Goal: Find contact information: Find contact information

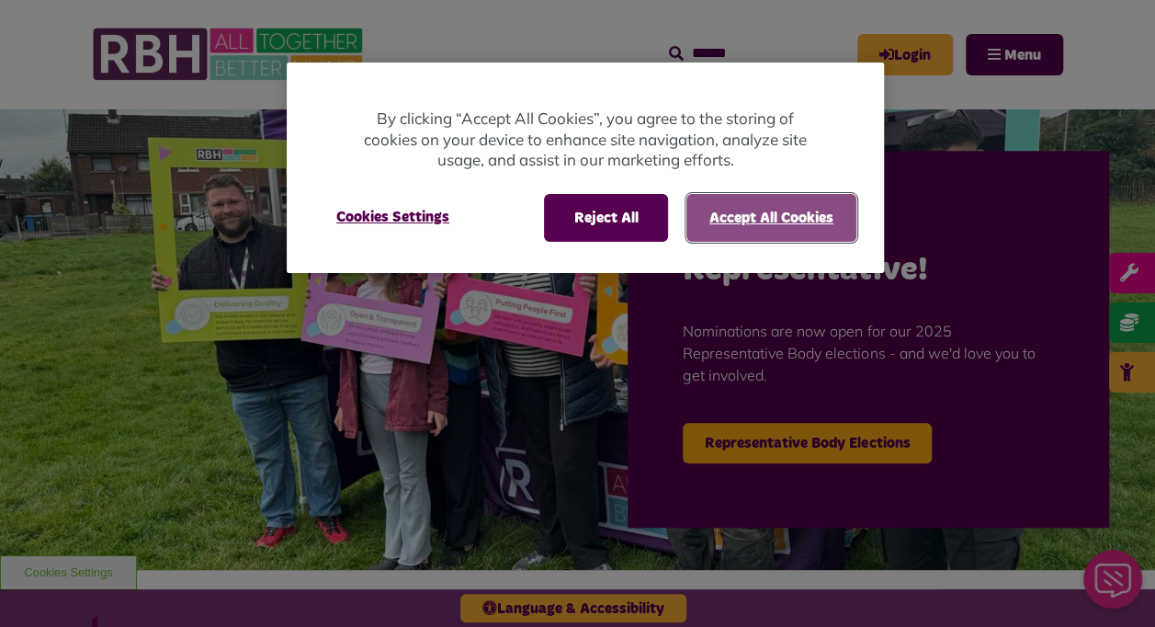
click at [790, 219] on button "Accept All Cookies" at bounding box center [771, 218] width 170 height 48
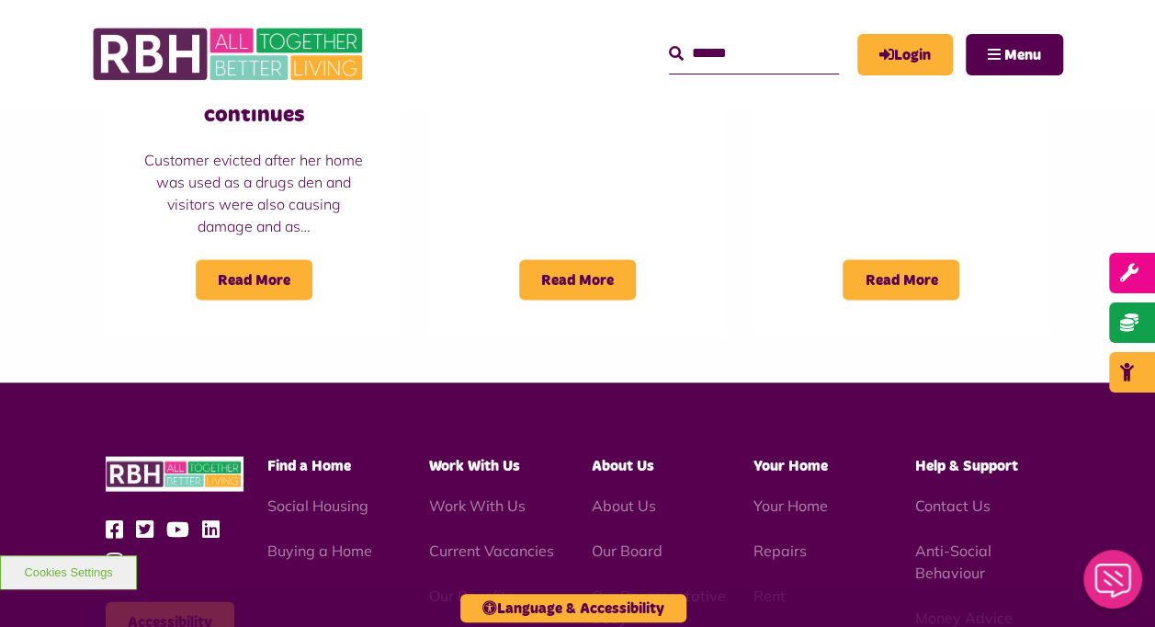
scroll to position [1654, 0]
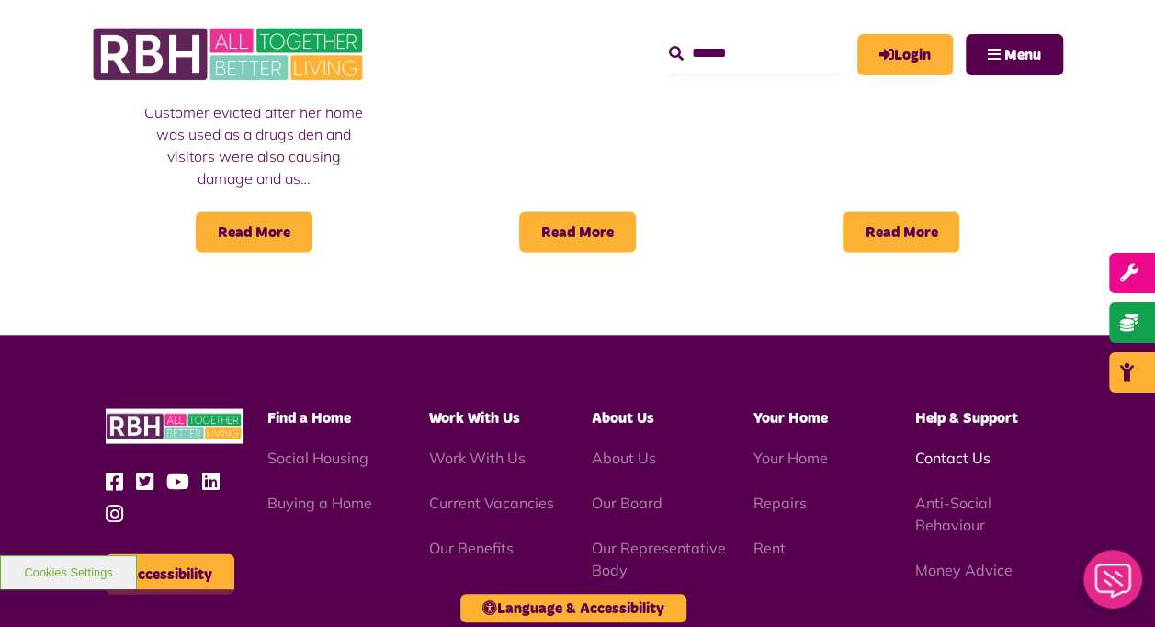
click at [953, 447] on link "Contact Us" at bounding box center [952, 456] width 75 height 18
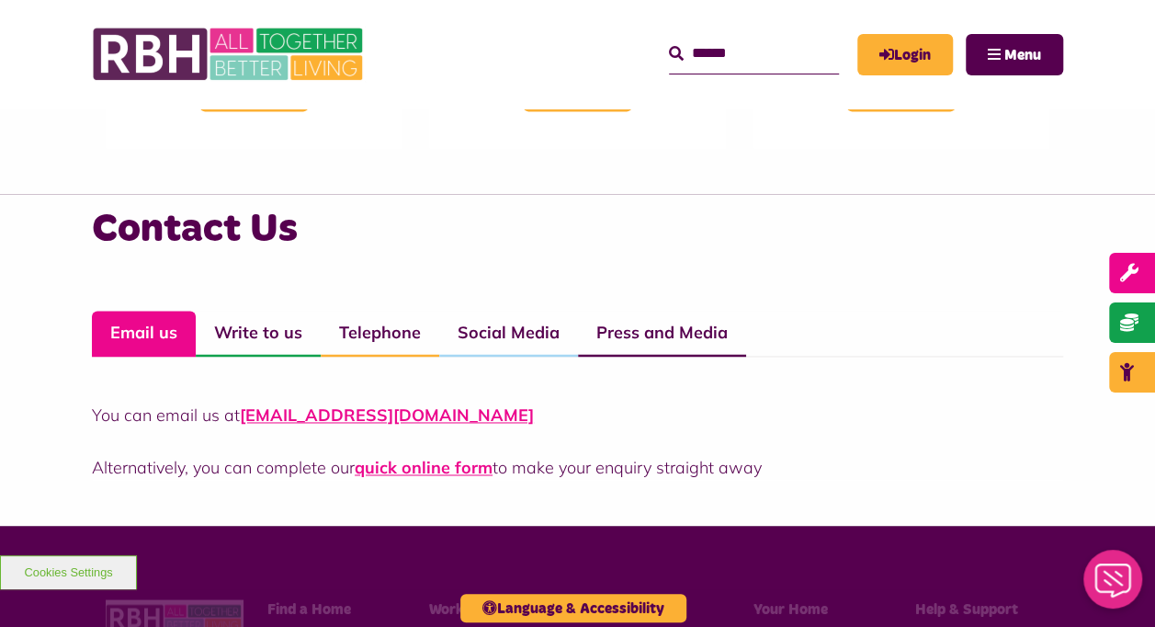
scroll to position [919, 0]
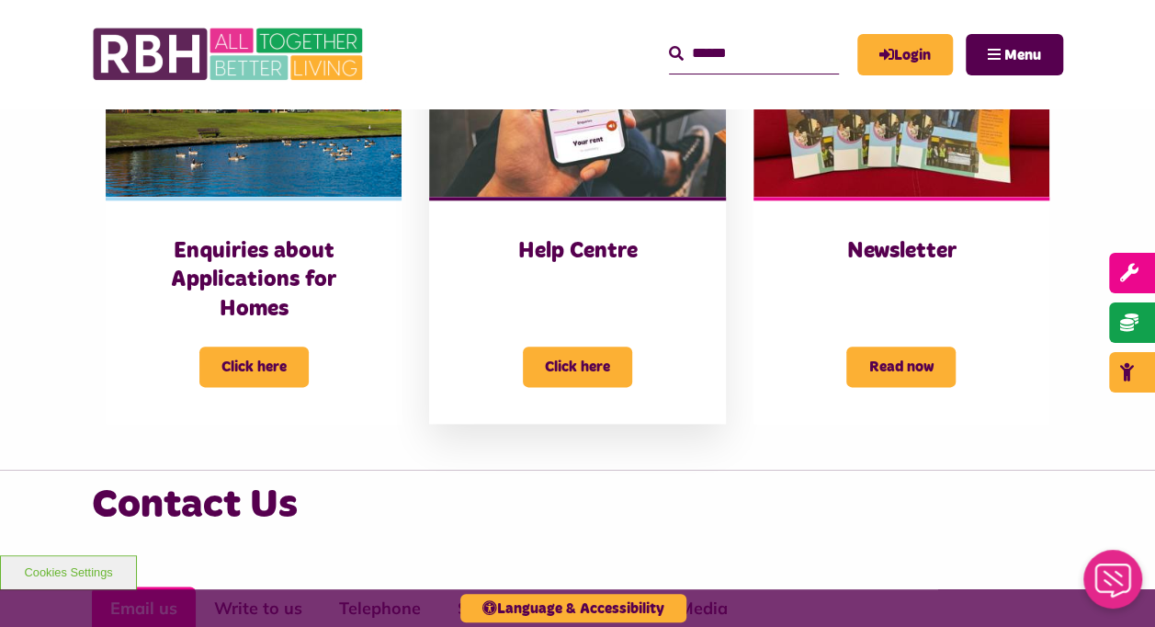
click at [566, 343] on div "Click here" at bounding box center [577, 354] width 222 height 63
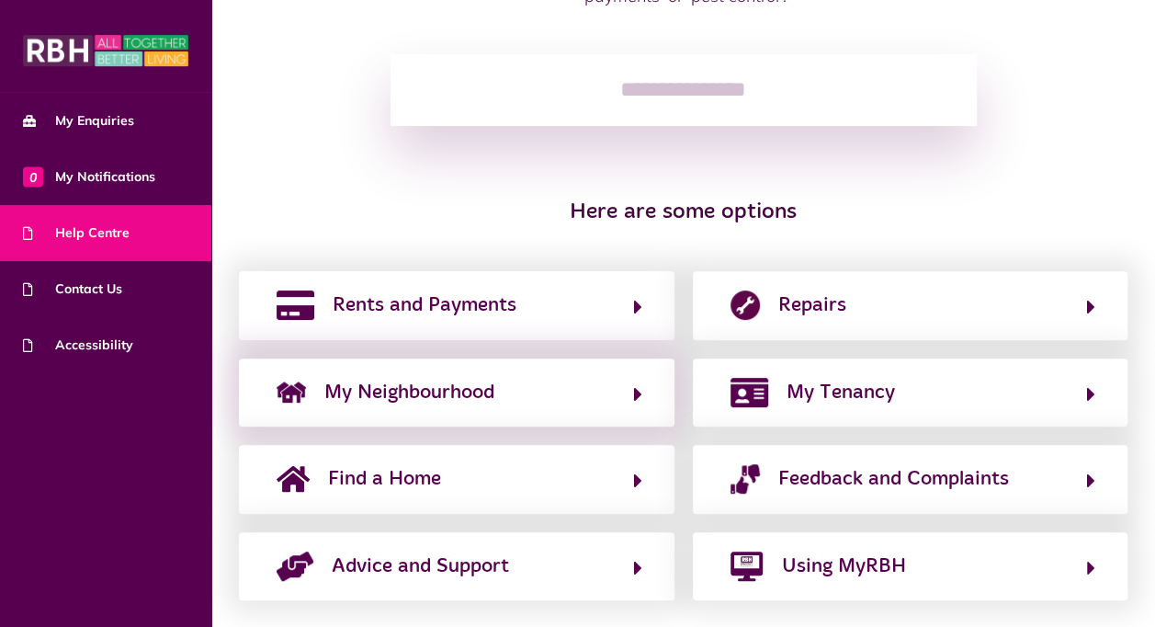
scroll to position [274, 0]
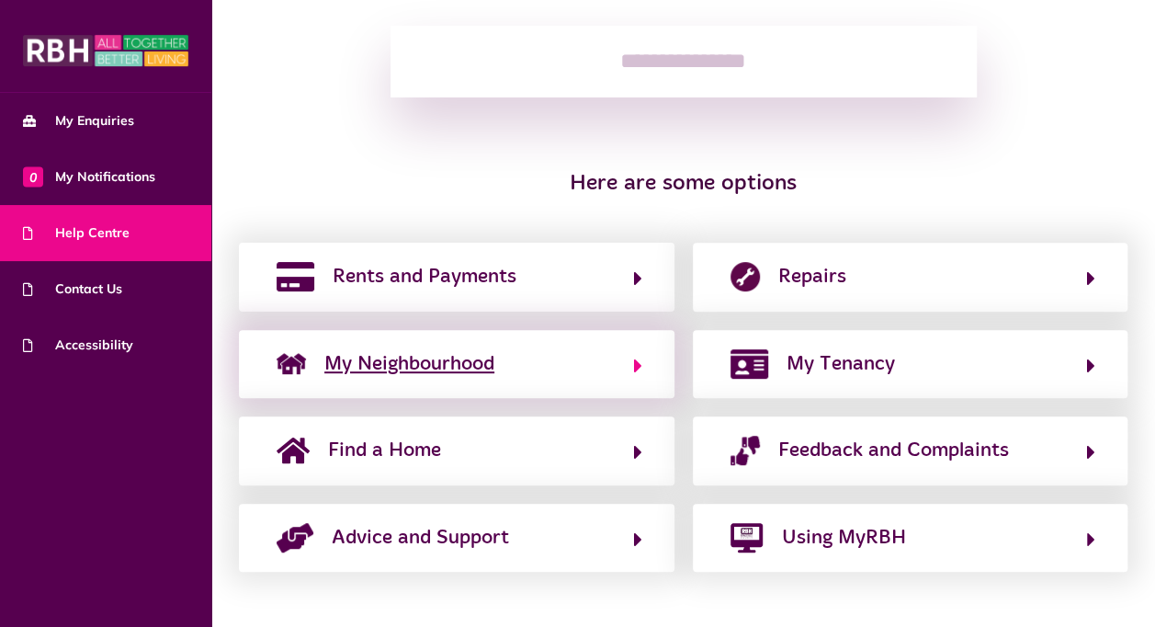
click at [636, 378] on button "My Neighbourhood" at bounding box center [456, 363] width 371 height 31
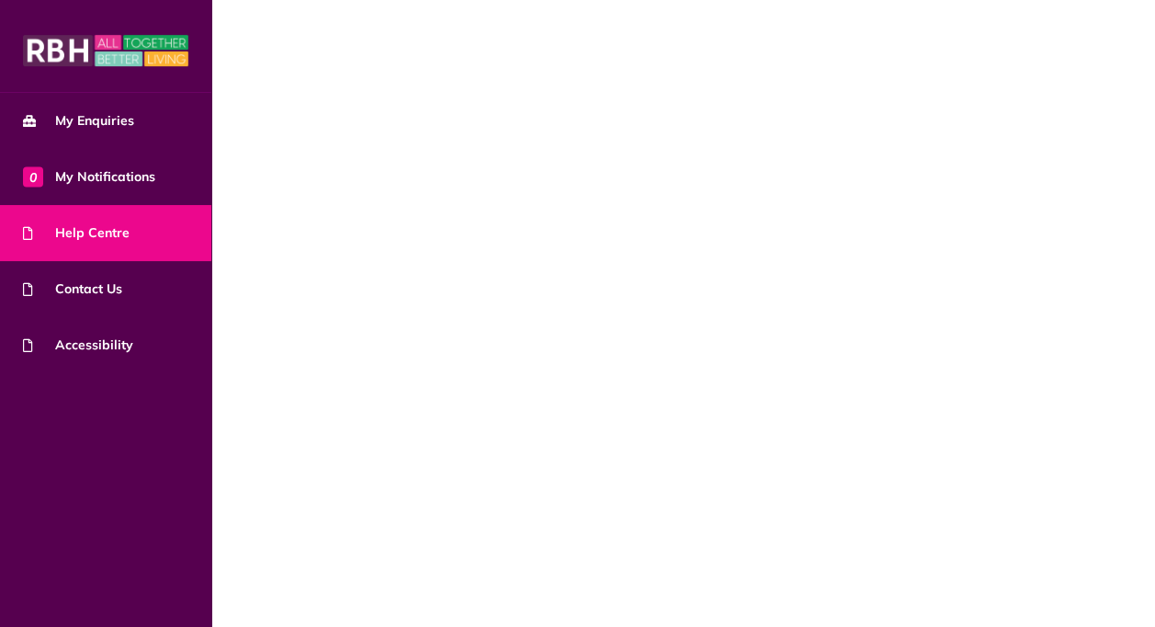
scroll to position [0, 0]
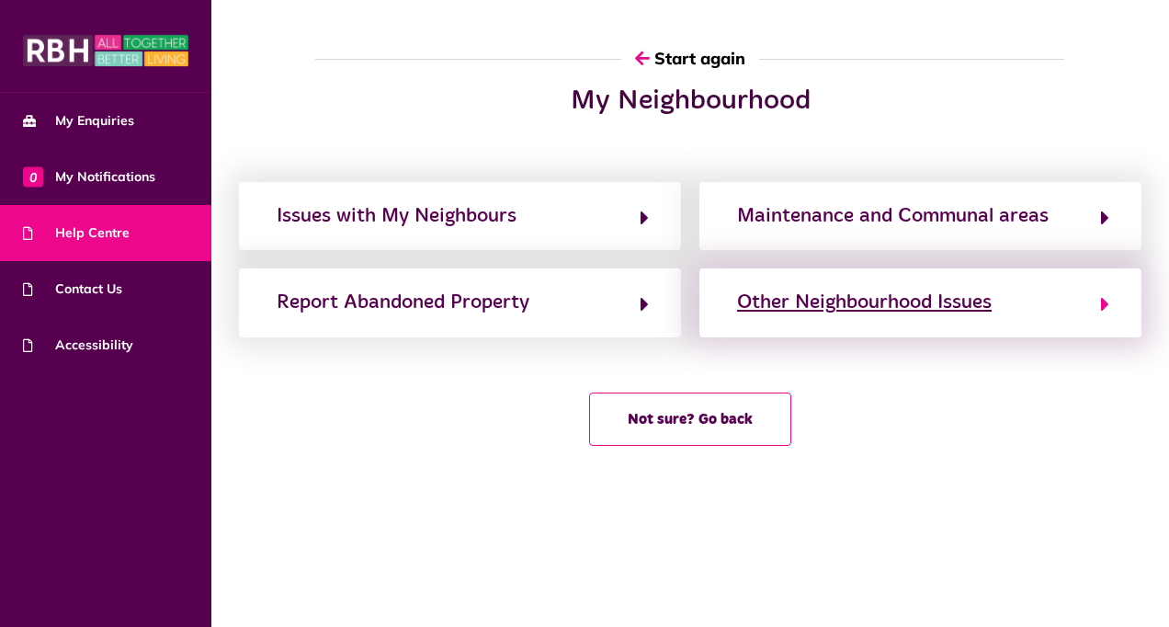
click at [1104, 300] on icon "button" at bounding box center [1105, 304] width 8 height 22
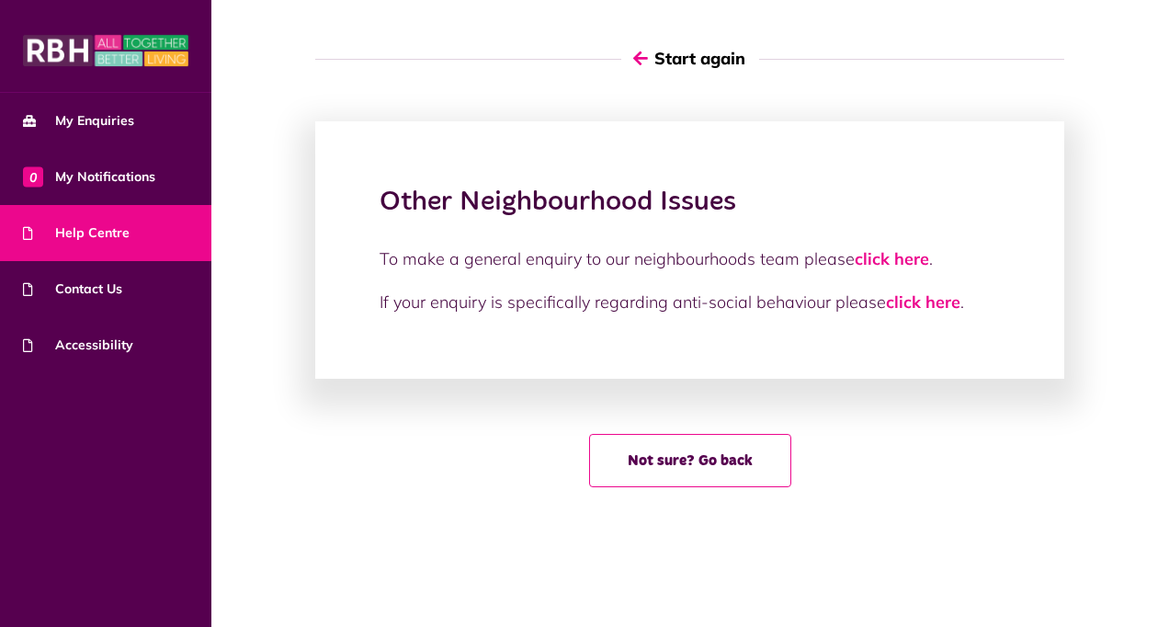
click at [686, 57] on button "Start again" at bounding box center [690, 58] width 138 height 52
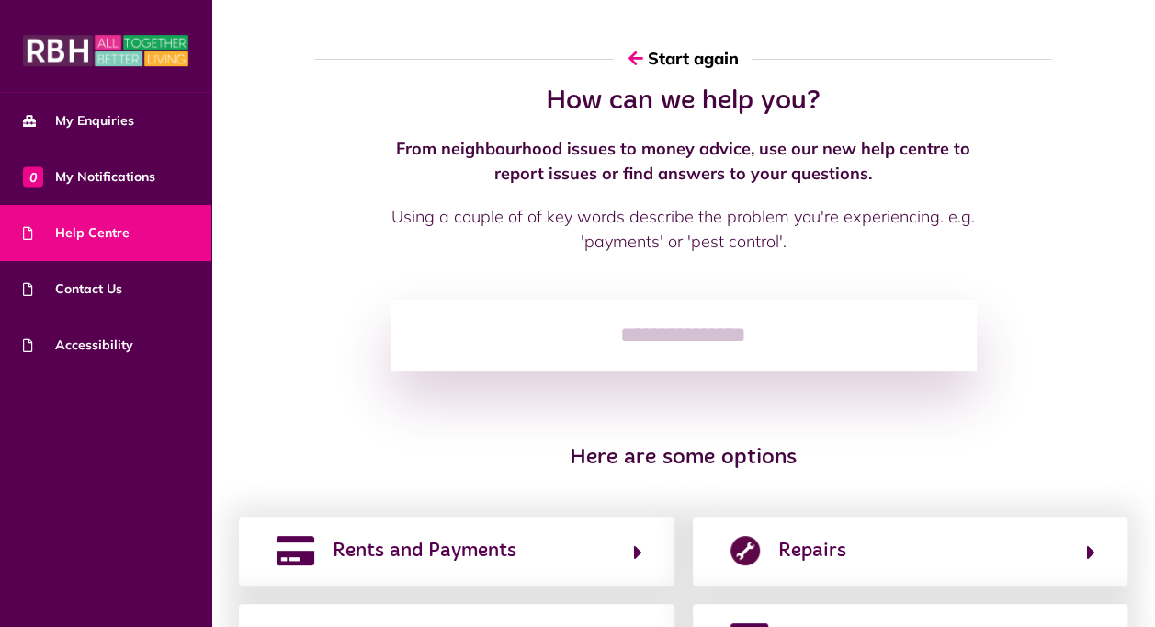
click at [610, 342] on input "search" at bounding box center [683, 335] width 586 height 72
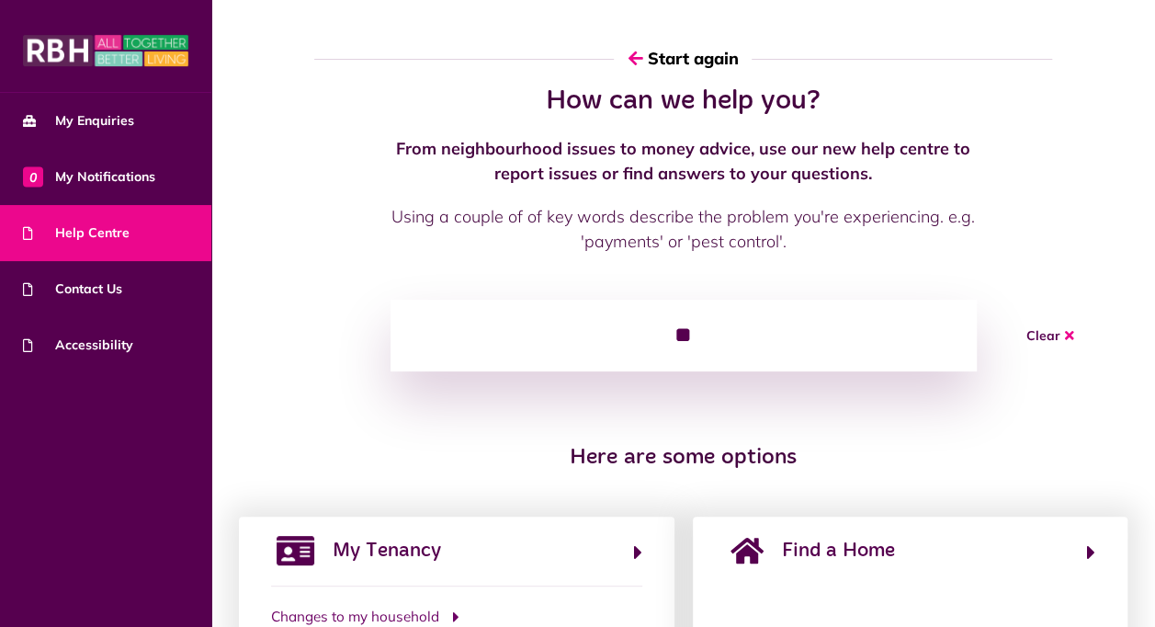
type input "*"
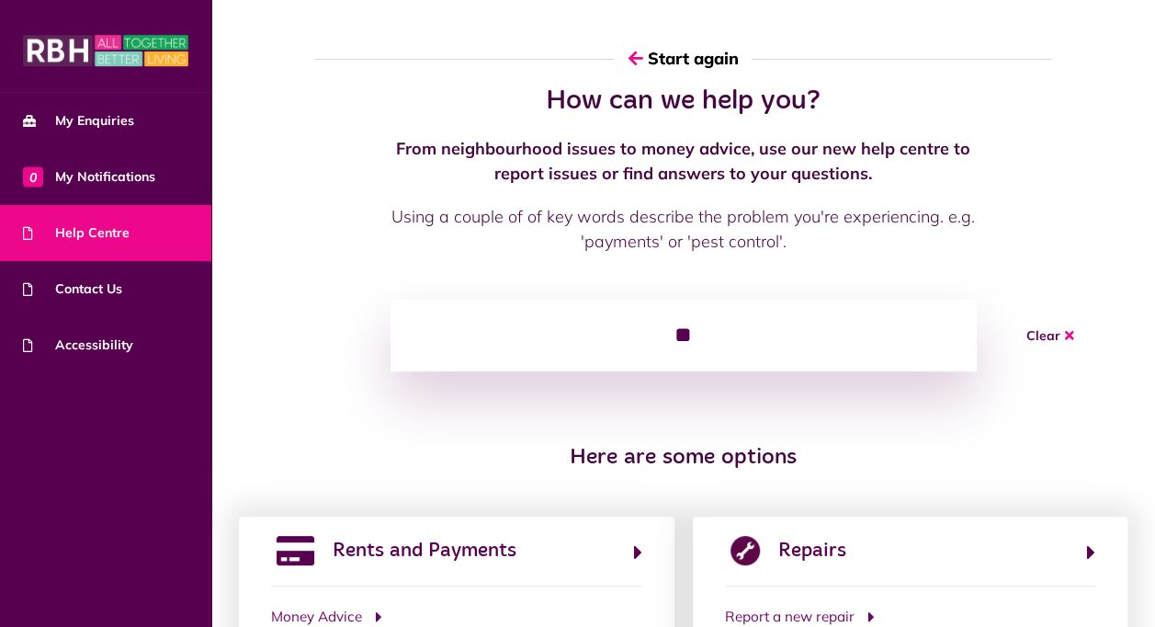
type input "*"
